Goal: Check status: Check status

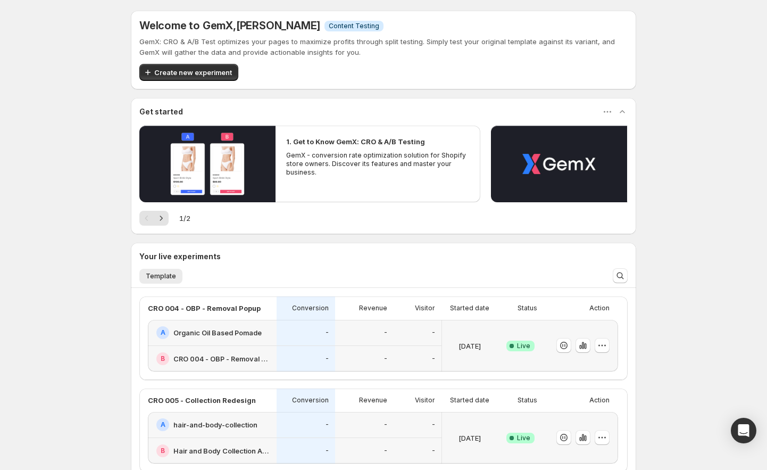
scroll to position [145, 0]
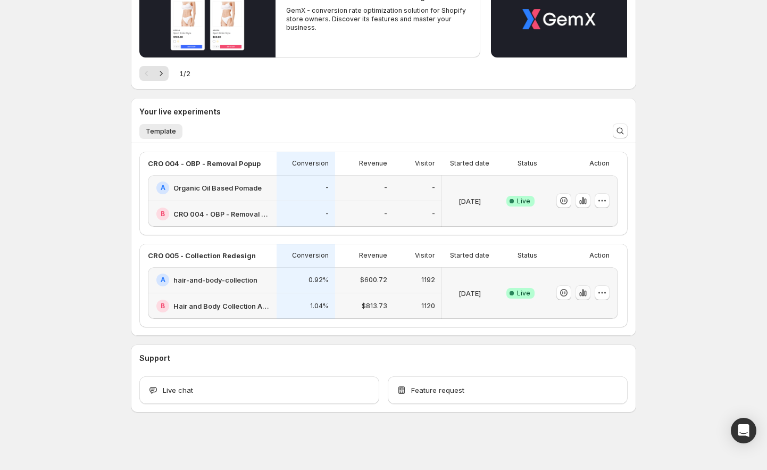
click at [586, 296] on icon "button" at bounding box center [585, 294] width 2 height 6
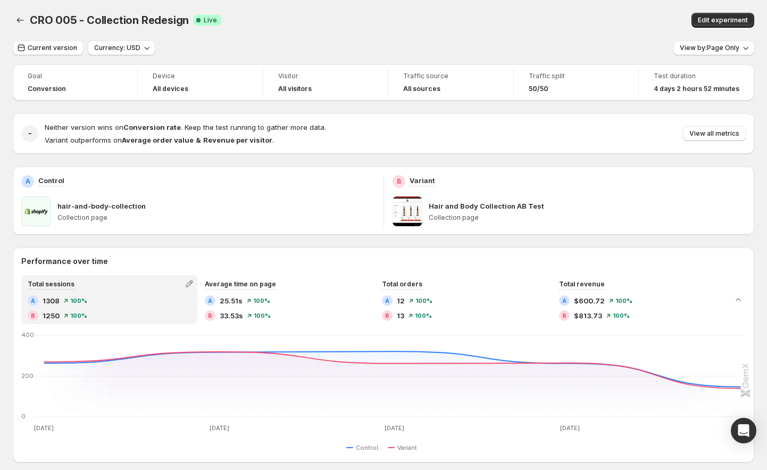
click at [30, 21] on span "CRO 005 - Collection Redesign" at bounding box center [109, 20] width 159 height 13
click at [26, 22] on button "Back" at bounding box center [20, 20] width 15 height 15
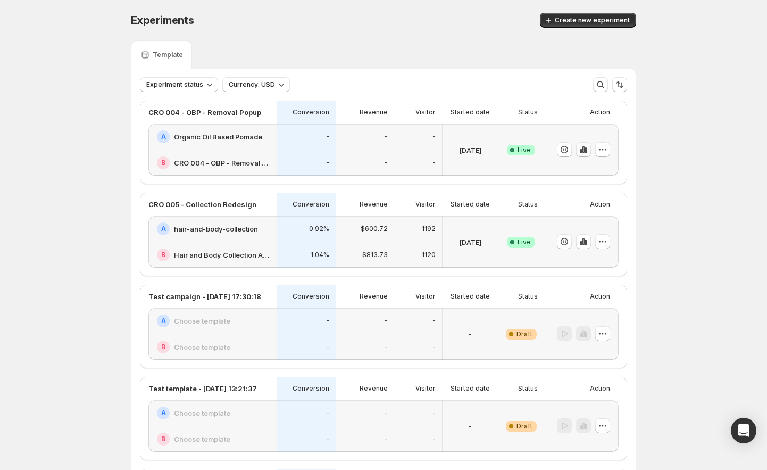
click at [582, 151] on icon "button" at bounding box center [581, 151] width 2 height 4
